Goal: Check status: Check status

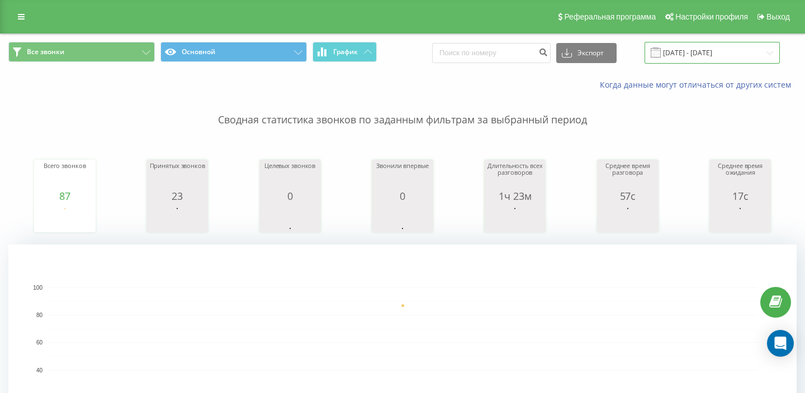
click at [696, 52] on input "[DATE] - [DATE]" at bounding box center [711, 53] width 135 height 22
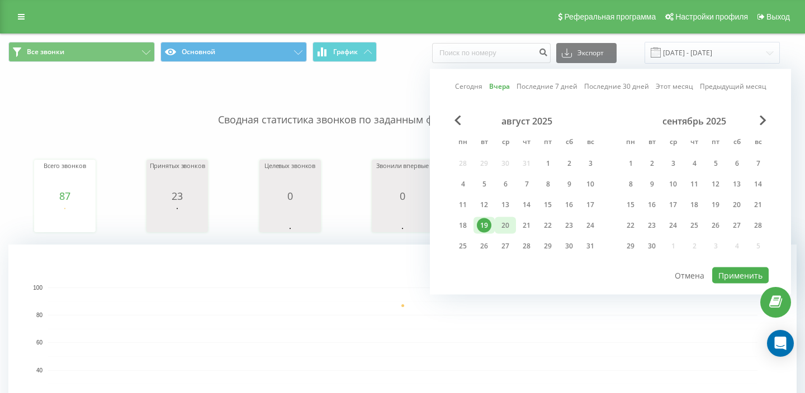
click at [498, 230] on div "20" at bounding box center [505, 225] width 15 height 15
click at [726, 271] on button "Применить" at bounding box center [740, 276] width 56 height 16
type input "[DATE] - [DATE]"
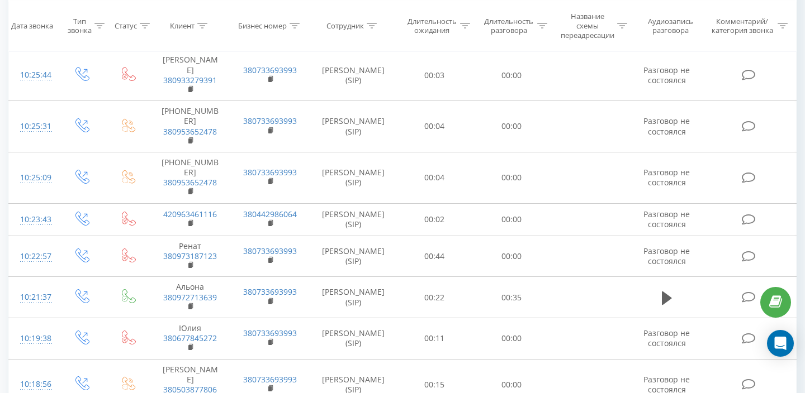
scroll to position [2068, 0]
